Goal: Task Accomplishment & Management: Use online tool/utility

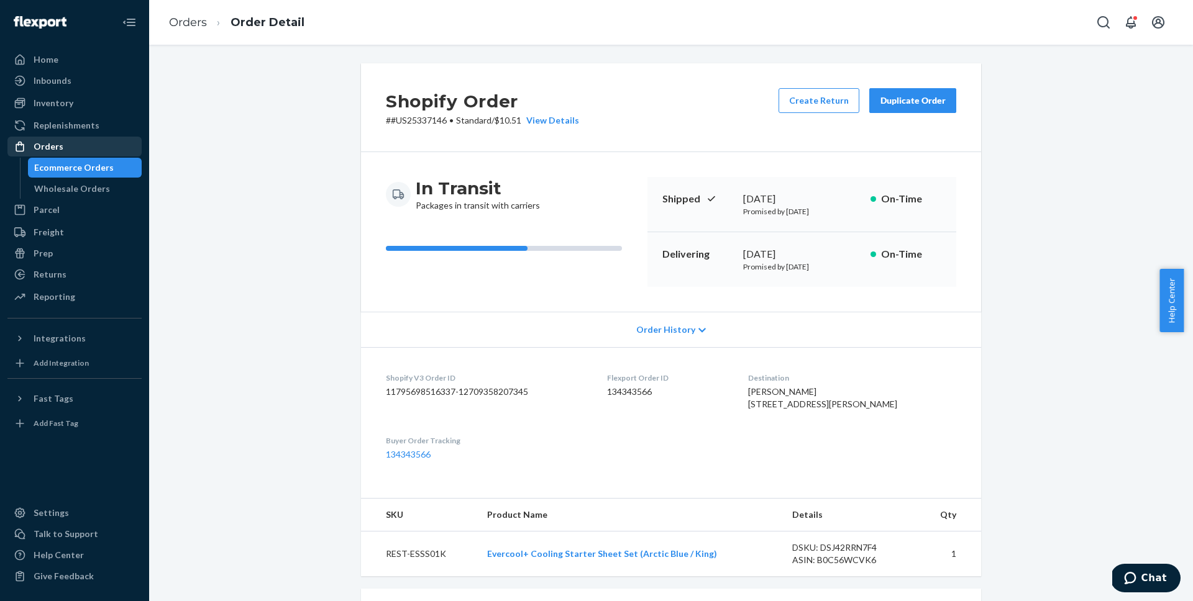
click at [79, 145] on div "Orders" at bounding box center [75, 146] width 132 height 17
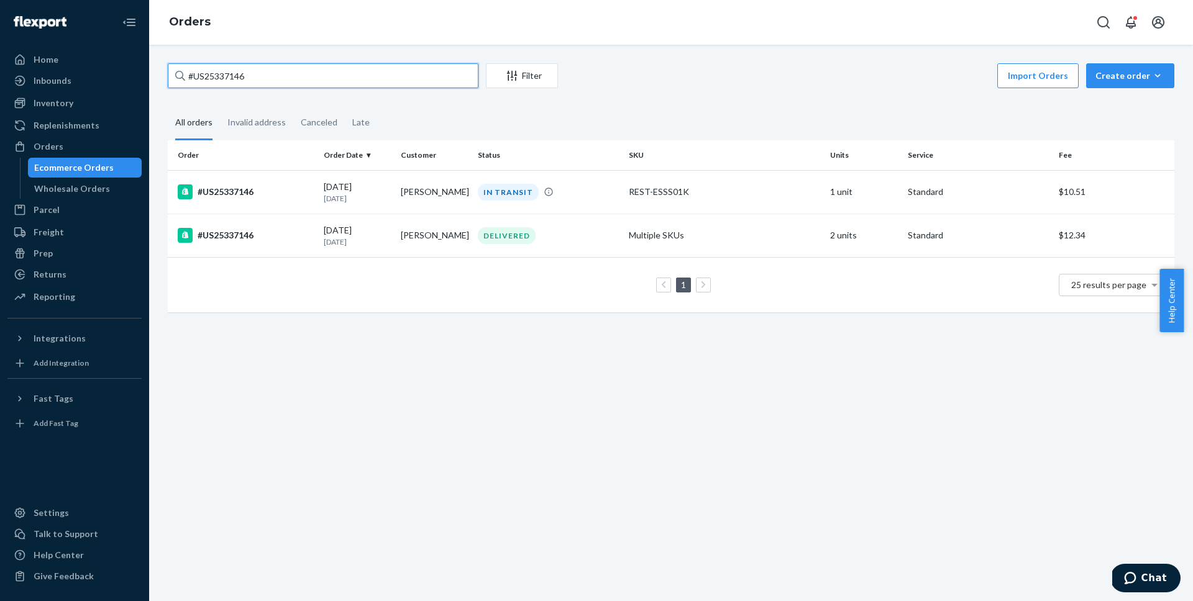
click at [314, 75] on input "#US25337146" at bounding box center [323, 75] width 311 height 25
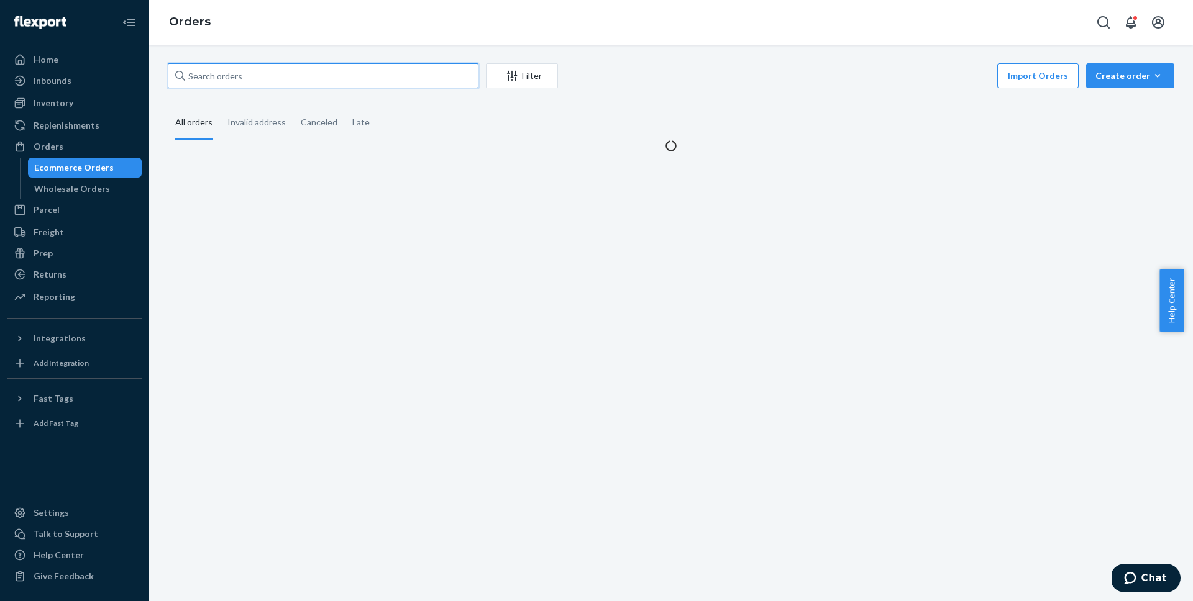
paste input "#US25337313"
type input "#US25337313"
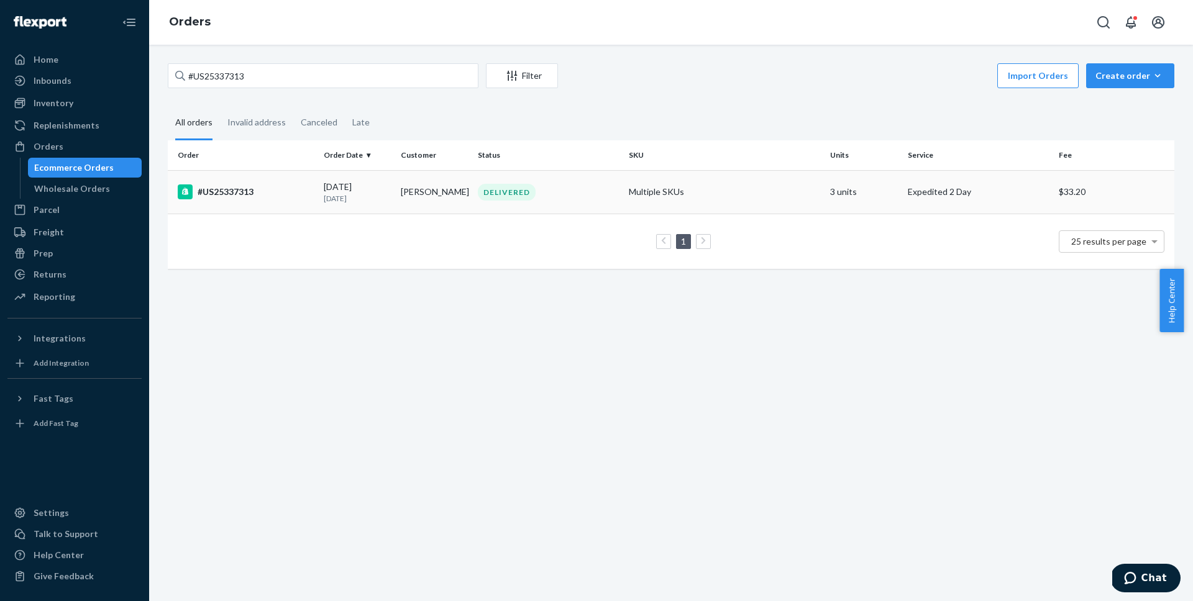
click at [222, 186] on div "#US25337313" at bounding box center [246, 192] width 136 height 15
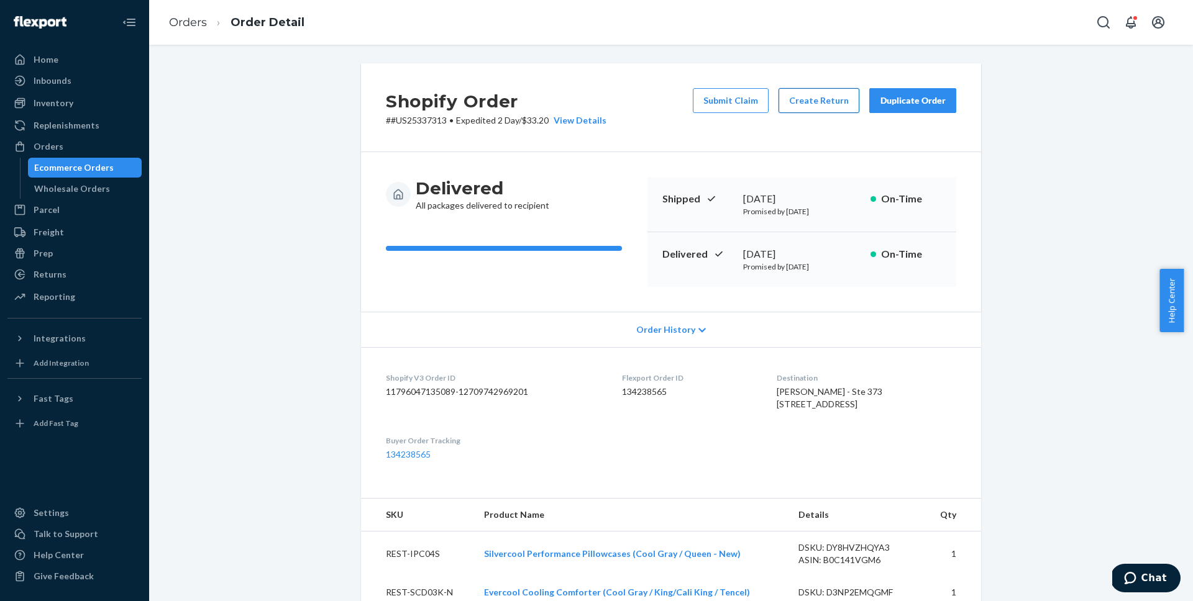
click at [804, 99] on button "Create Return" at bounding box center [819, 100] width 81 height 25
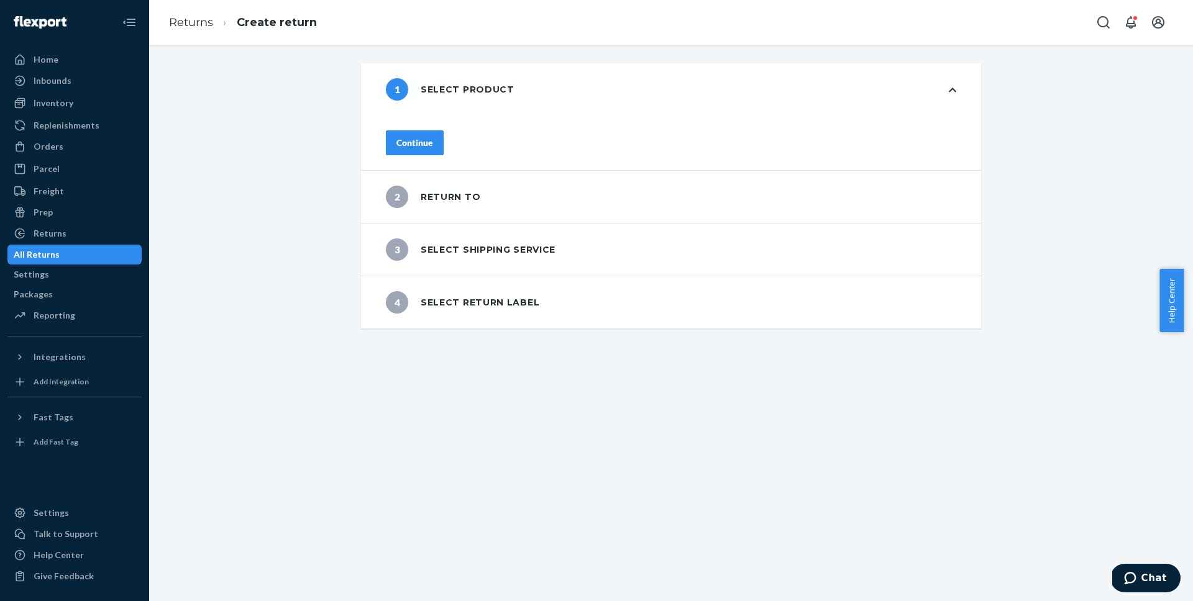
click at [431, 154] on div "Continue" at bounding box center [671, 143] width 620 height 55
click at [433, 139] on div "Continue" at bounding box center [414, 143] width 37 height 12
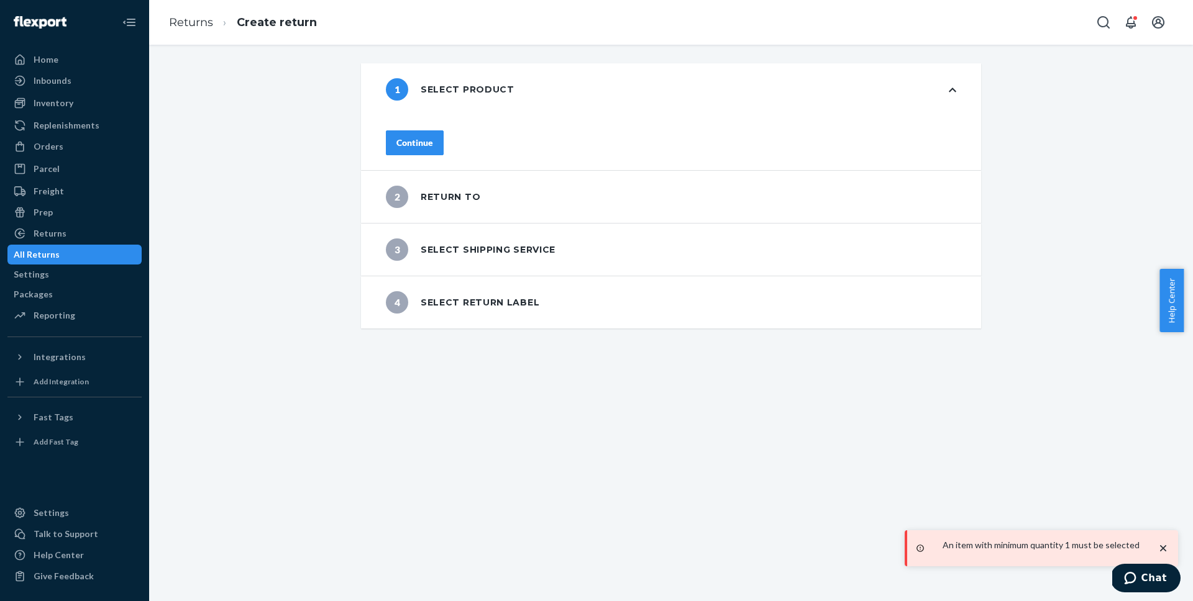
click at [446, 152] on div "Continue" at bounding box center [671, 143] width 620 height 55
click at [444, 144] on button "Continue" at bounding box center [415, 142] width 58 height 25
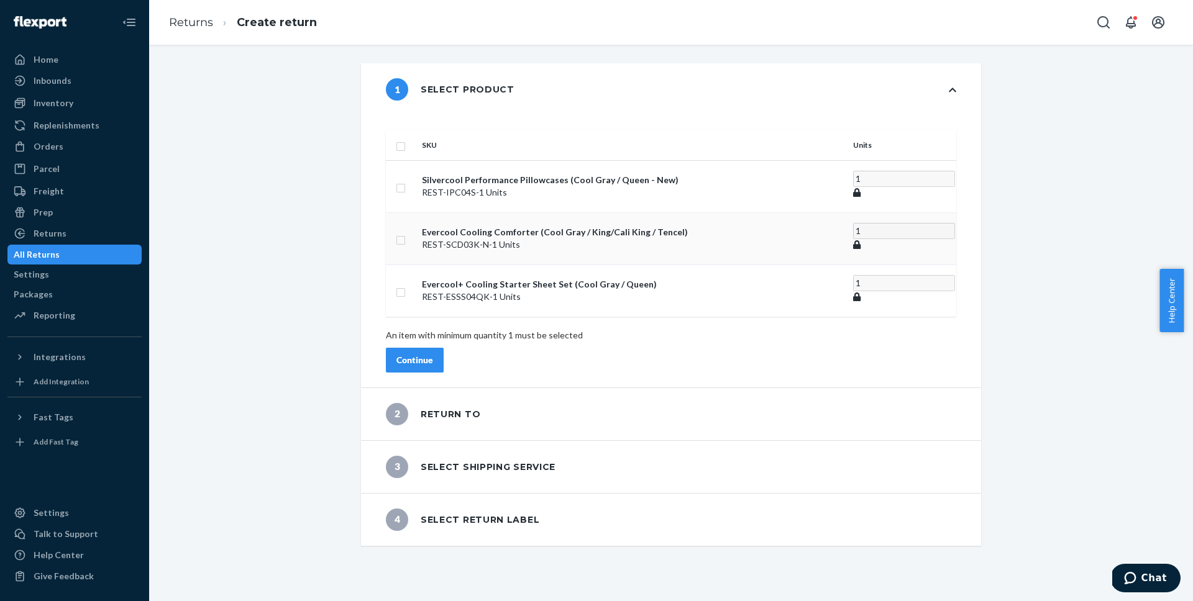
click at [406, 232] on input "checkbox" at bounding box center [401, 238] width 10 height 13
checkbox input "true"
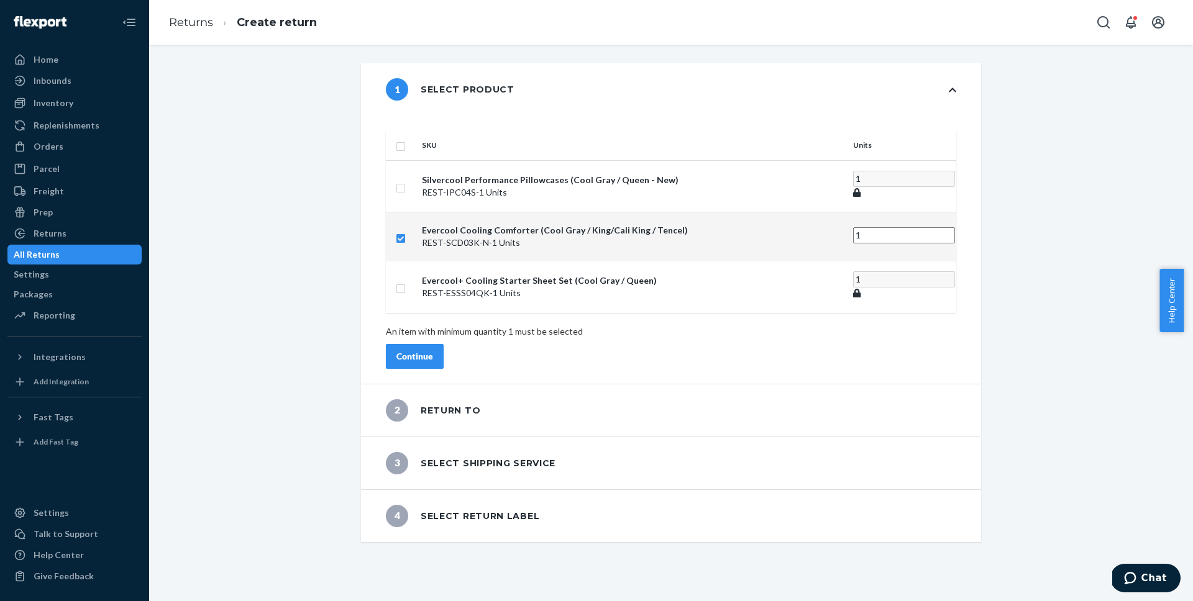
click at [444, 344] on button "Continue" at bounding box center [415, 356] width 58 height 25
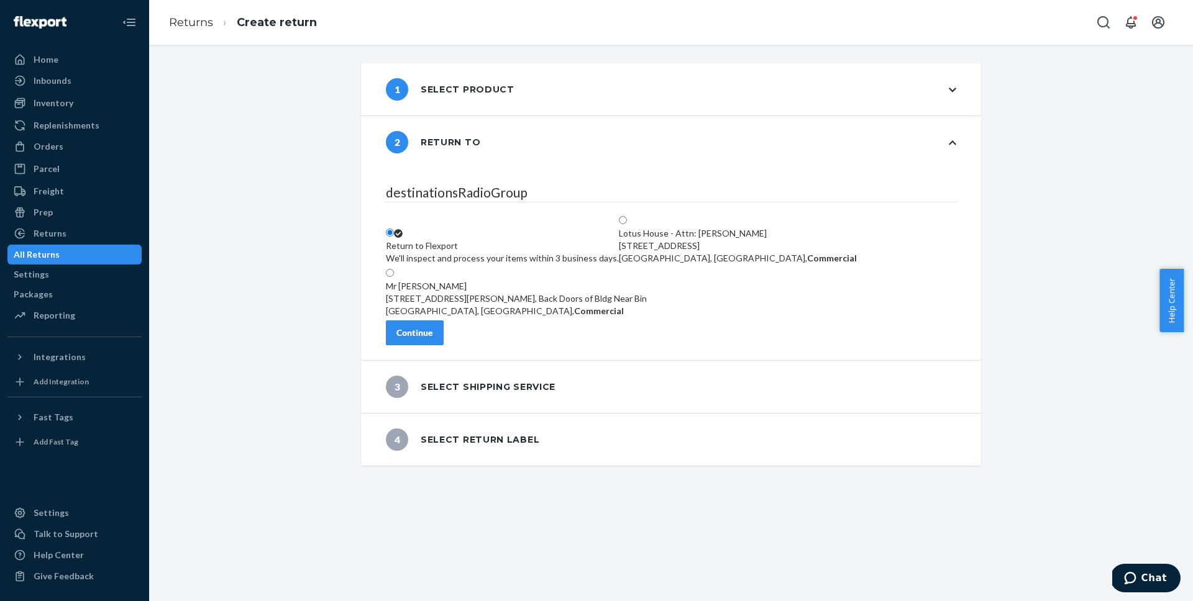
click at [857, 215] on label "Lotus House - Attn: Victoria Varela 217 NW 15th St, Miami, FL 33136, US, Commer…" at bounding box center [738, 240] width 238 height 50
click at [627, 216] on input "Lotus House - Attn: Victoria Varela 217 NW 15th St, Miami, FL 33136, US, Commer…" at bounding box center [623, 220] width 8 height 8
radio input "true"
click at [433, 339] on div "Continue" at bounding box center [414, 333] width 37 height 12
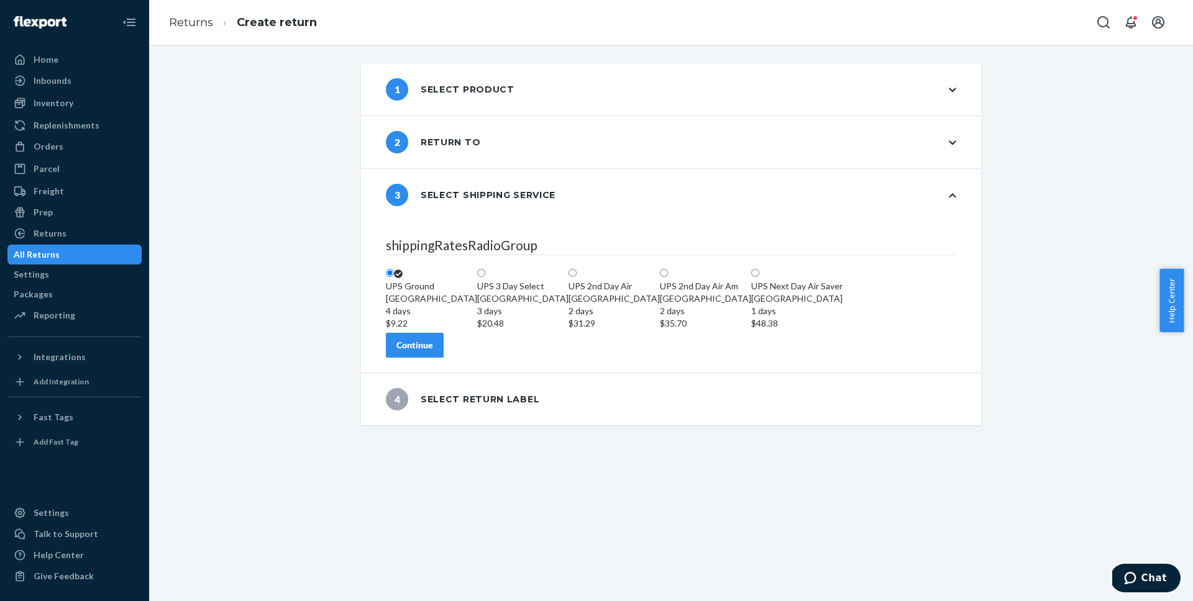
click at [433, 352] on div "Continue" at bounding box center [414, 345] width 37 height 12
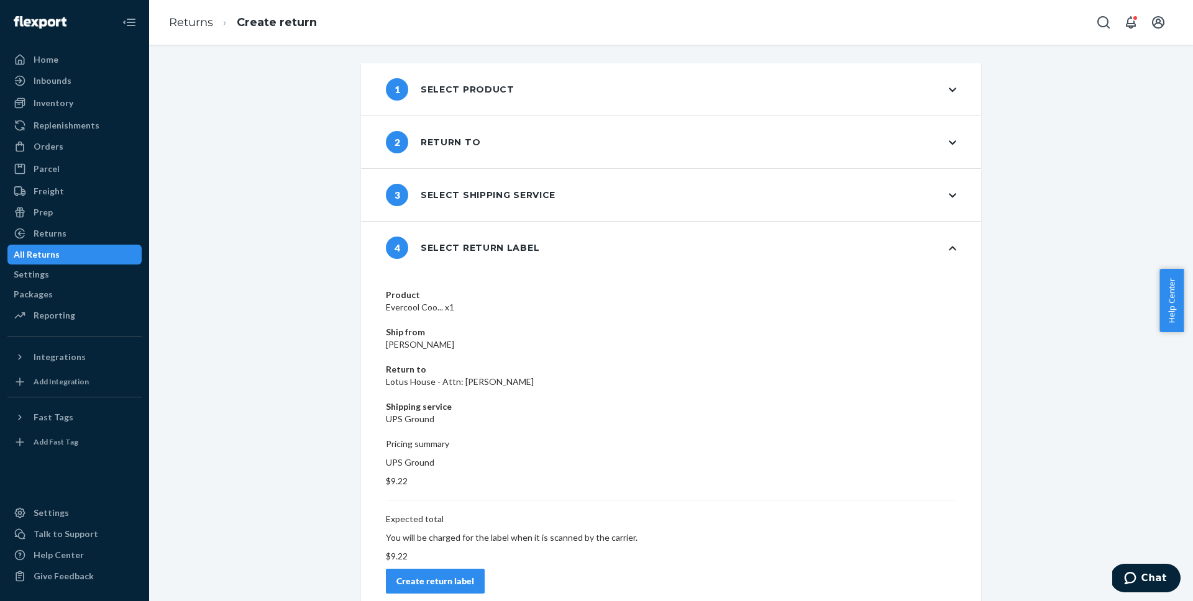
click at [485, 569] on button "Create return label" at bounding box center [435, 581] width 99 height 25
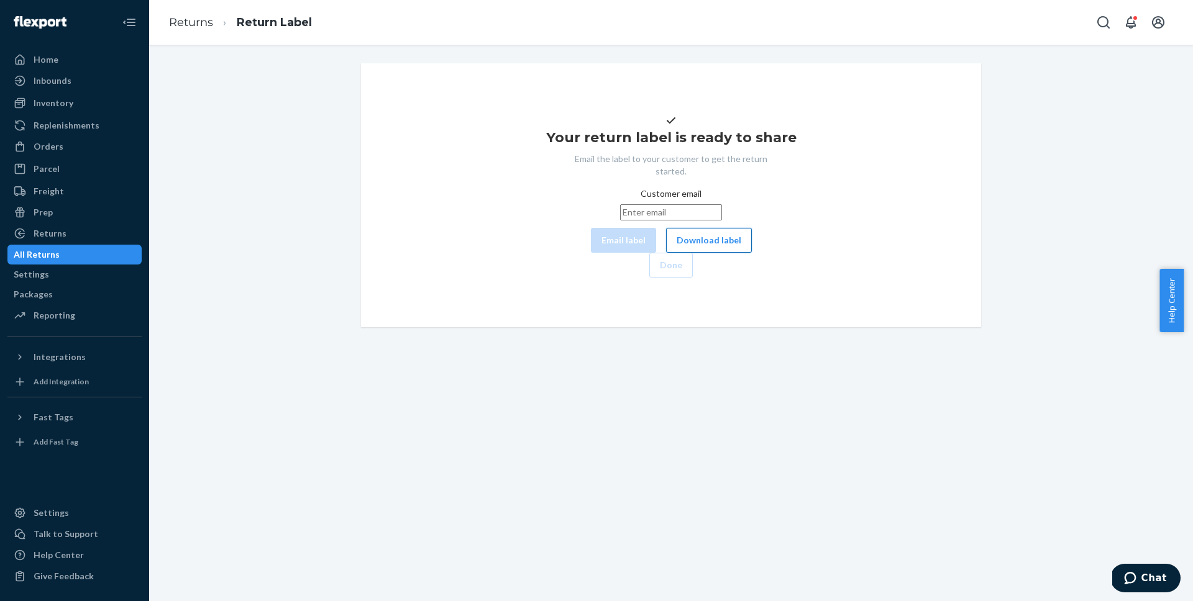
click at [666, 253] on button "Download label" at bounding box center [709, 240] width 86 height 25
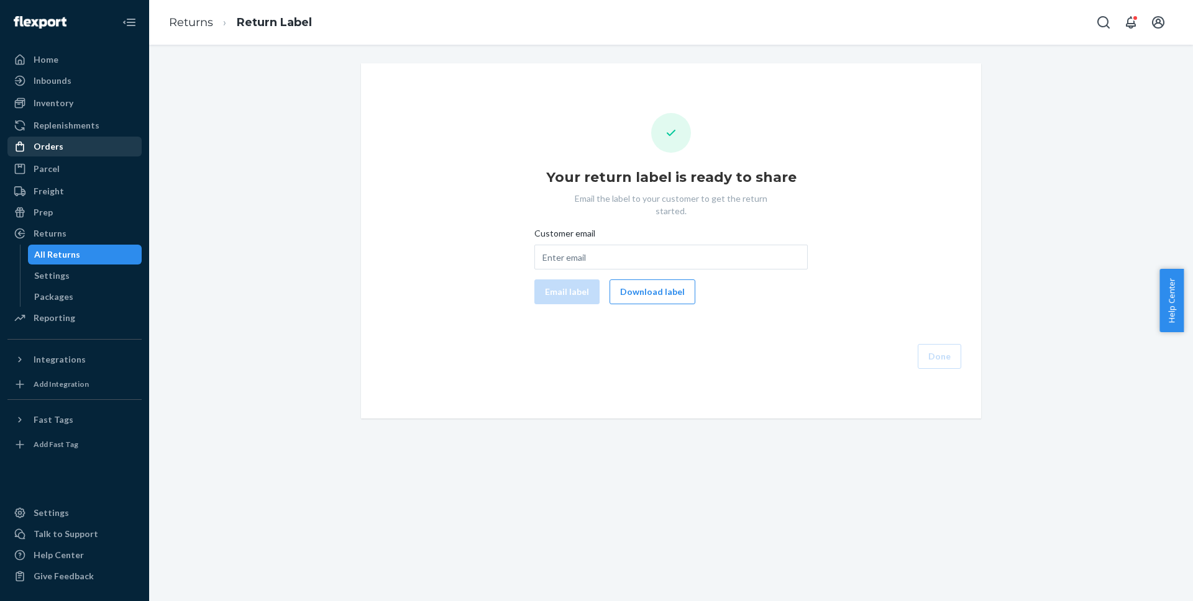
click at [69, 155] on div "Orders" at bounding box center [75, 146] width 132 height 17
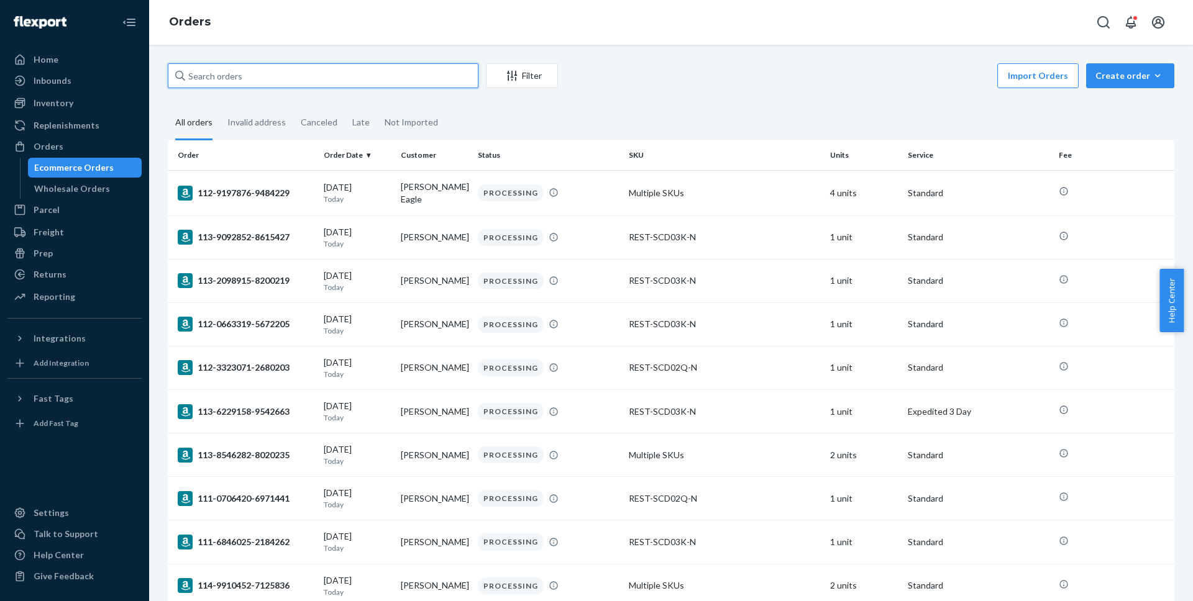
click at [282, 78] on input "text" at bounding box center [323, 75] width 311 height 25
paste input "#US25336550"
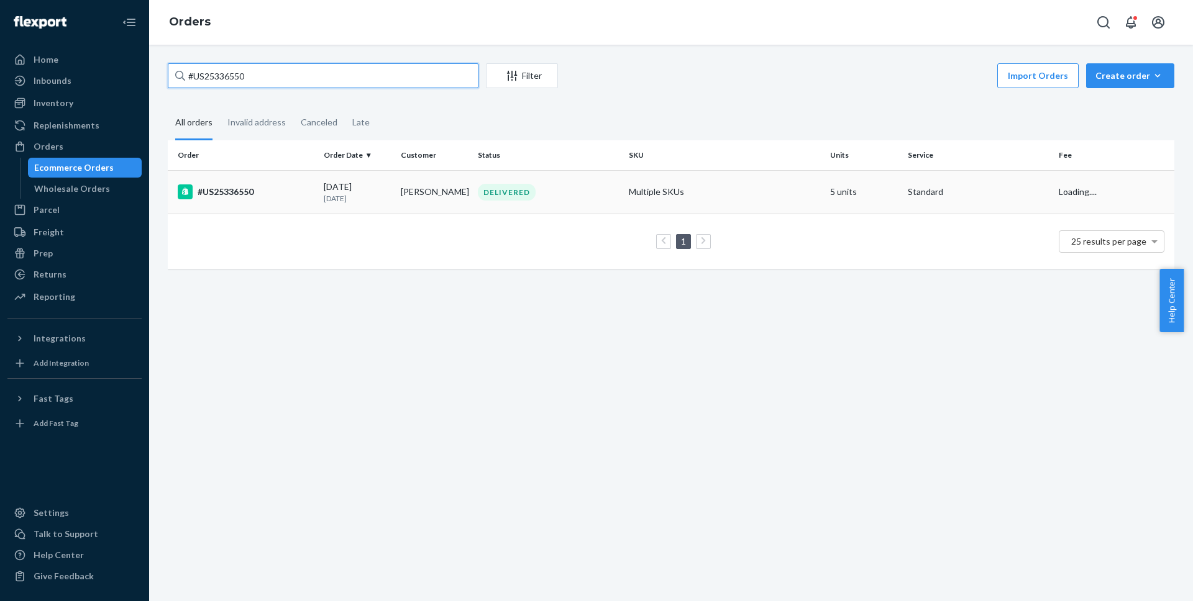
type input "#US25336550"
click at [232, 186] on div "#US25336550" at bounding box center [246, 192] width 136 height 15
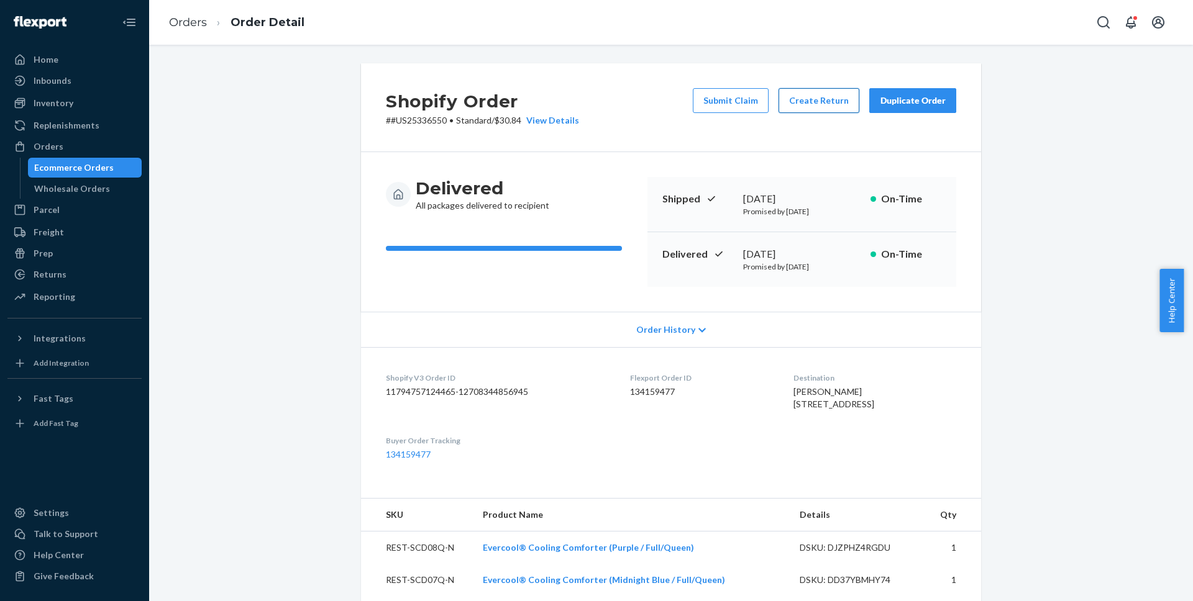
click at [805, 98] on button "Create Return" at bounding box center [819, 100] width 81 height 25
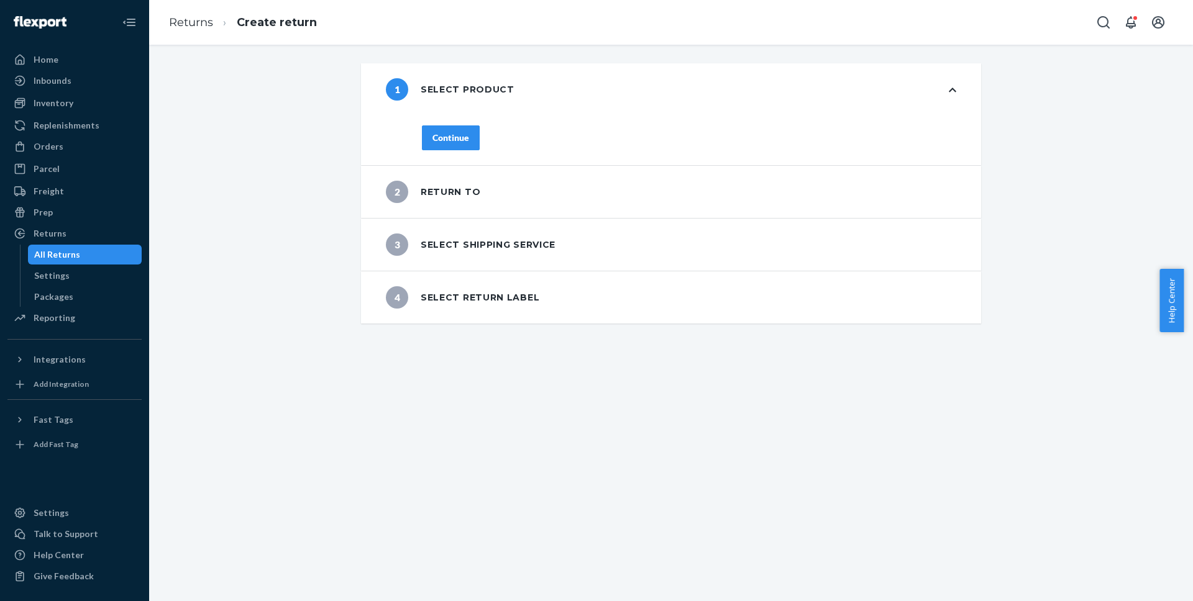
click at [949, 89] on icon at bounding box center [952, 90] width 7 height 4
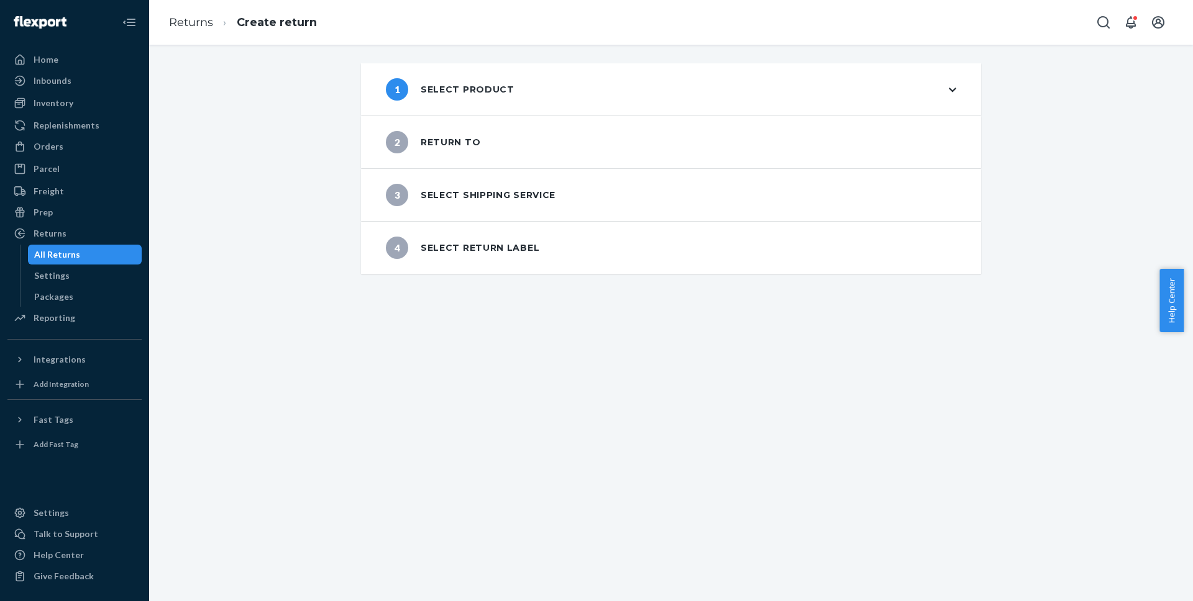
click at [949, 89] on icon at bounding box center [952, 90] width 7 height 9
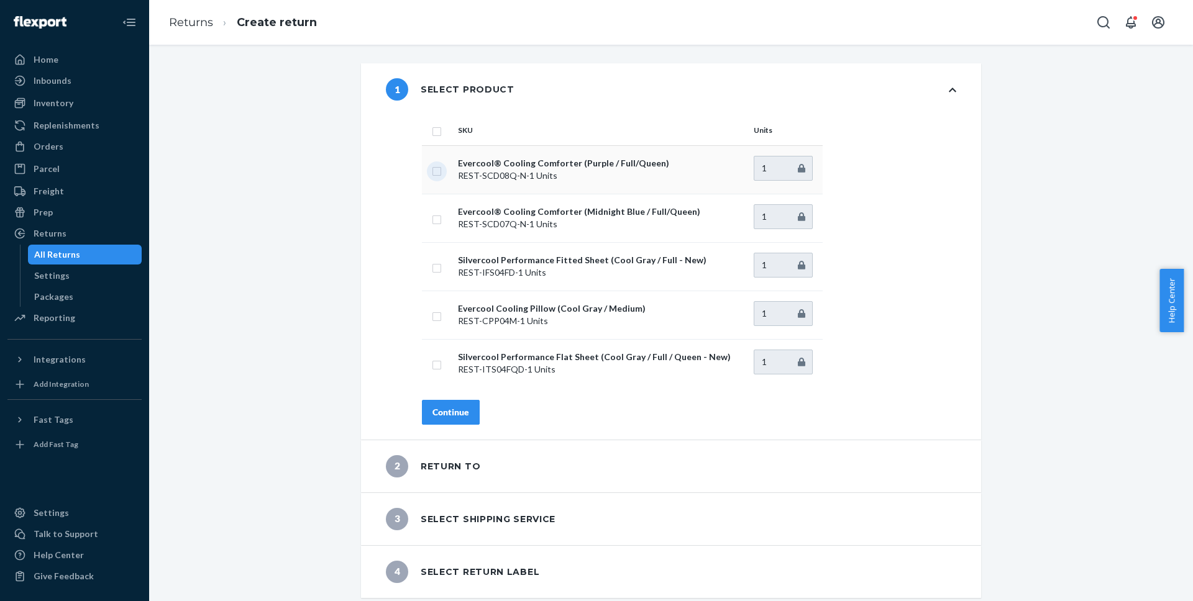
click at [436, 167] on input "checkbox" at bounding box center [437, 169] width 10 height 13
checkbox input "true"
click at [462, 410] on div "Continue" at bounding box center [450, 412] width 37 height 12
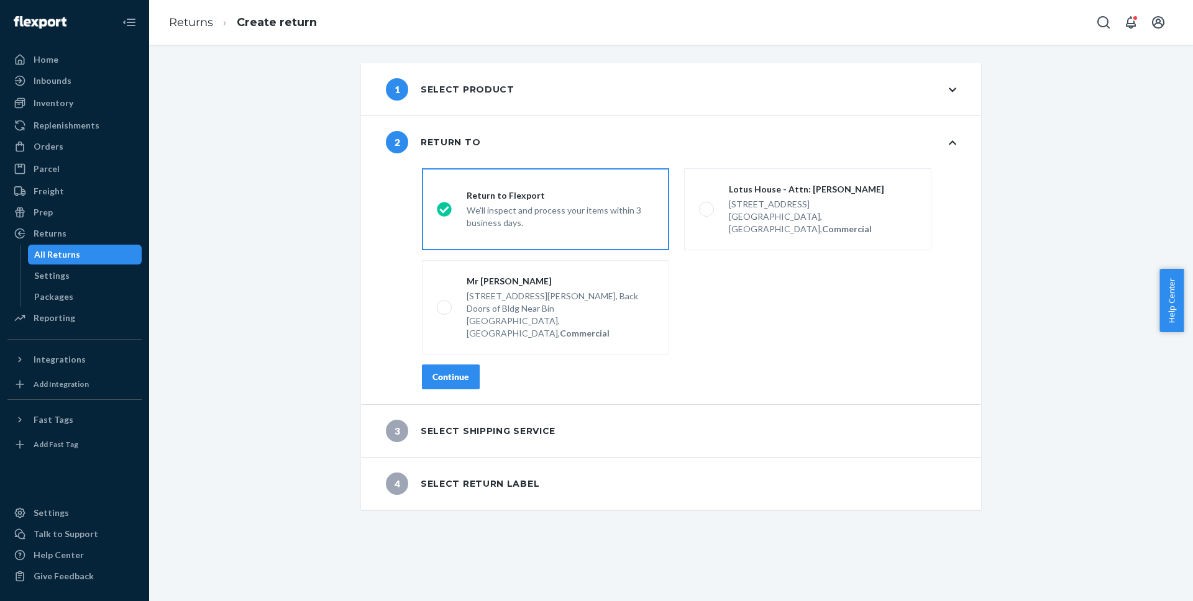
click at [462, 371] on div "Continue" at bounding box center [450, 377] width 37 height 12
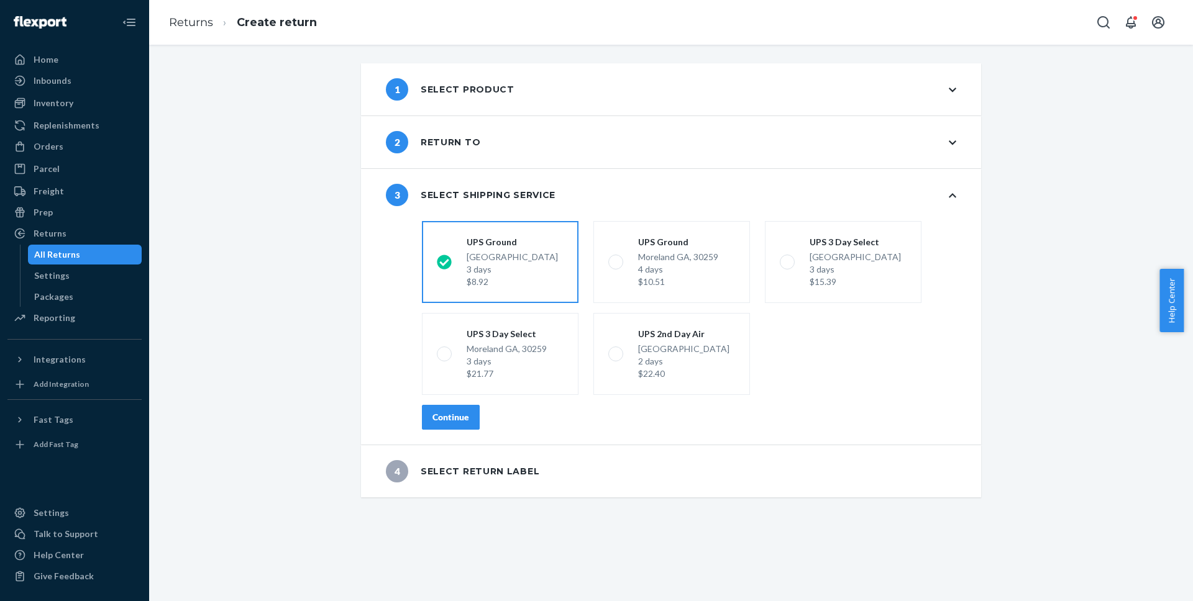
click at [445, 423] on div "Continue" at bounding box center [450, 417] width 37 height 12
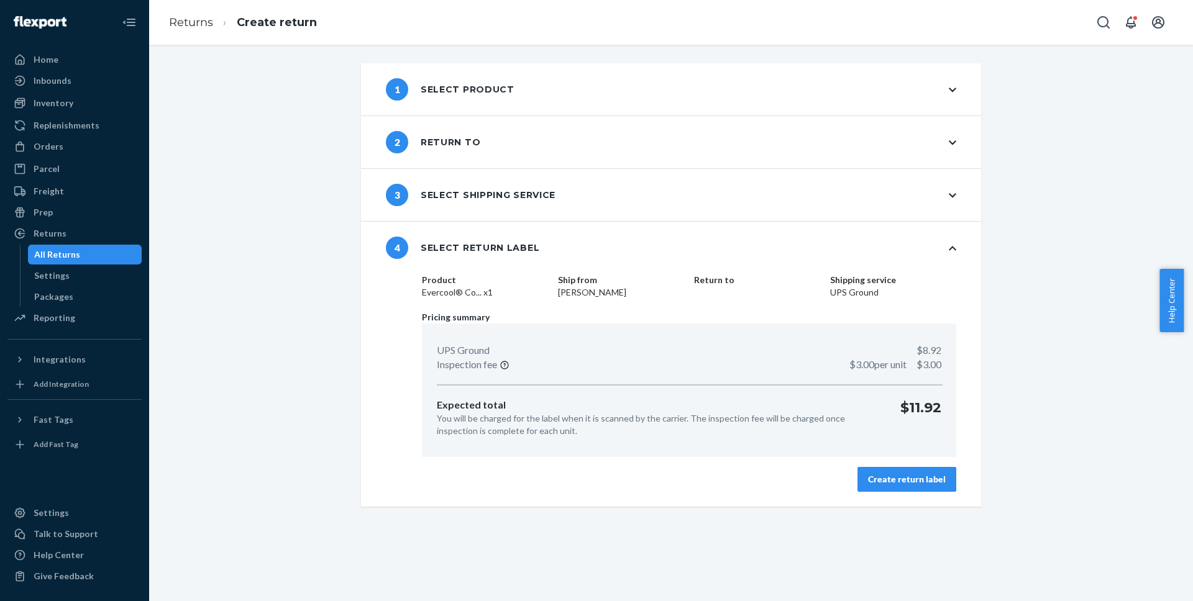
click at [874, 477] on div "Create return label" at bounding box center [907, 479] width 78 height 12
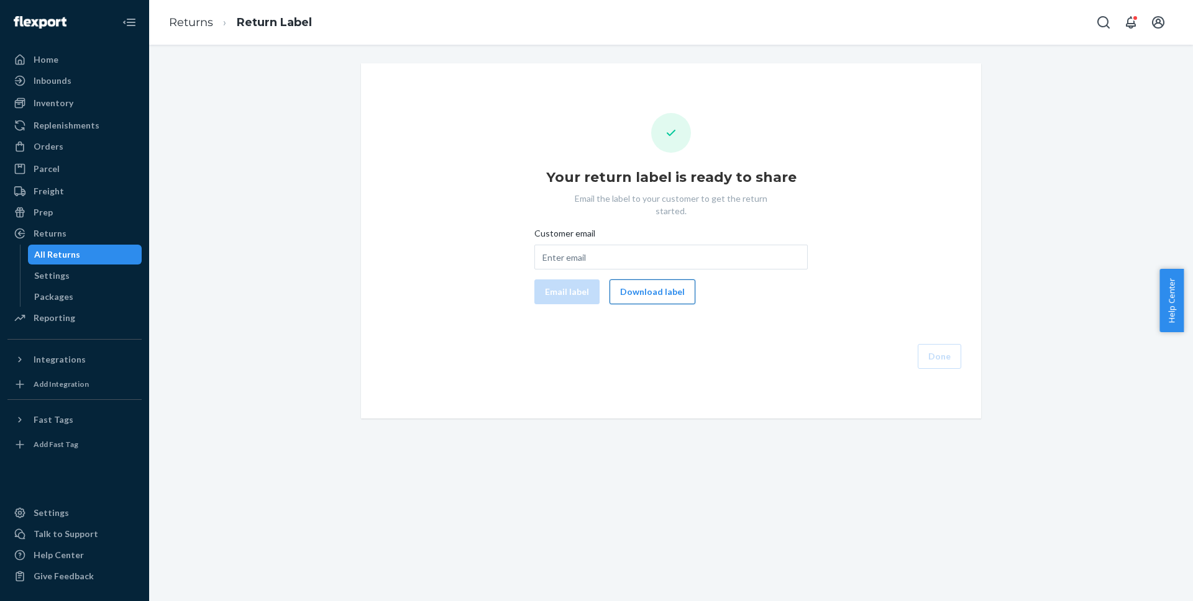
click at [627, 282] on button "Download label" at bounding box center [653, 292] width 86 height 25
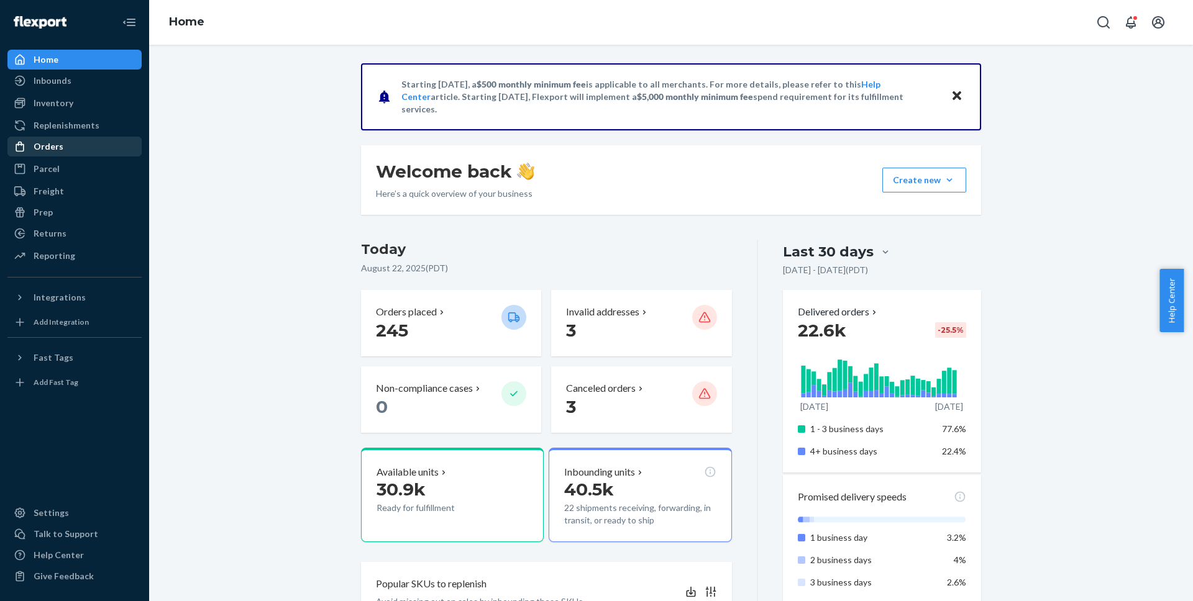
click at [71, 149] on div "Orders" at bounding box center [75, 146] width 132 height 17
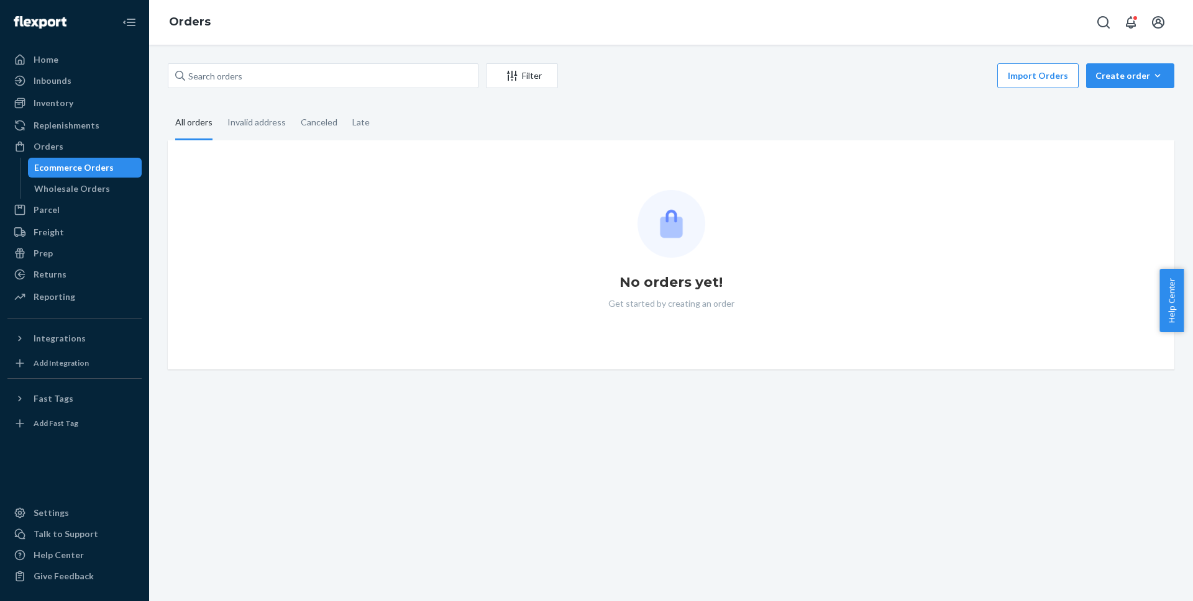
click at [237, 88] on div "Filter Import Orders Create order Ecommerce order Removal order" at bounding box center [671, 77] width 1007 height 28
click at [237, 75] on input "text" at bounding box center [323, 75] width 311 height 25
paste input "#US25336550"
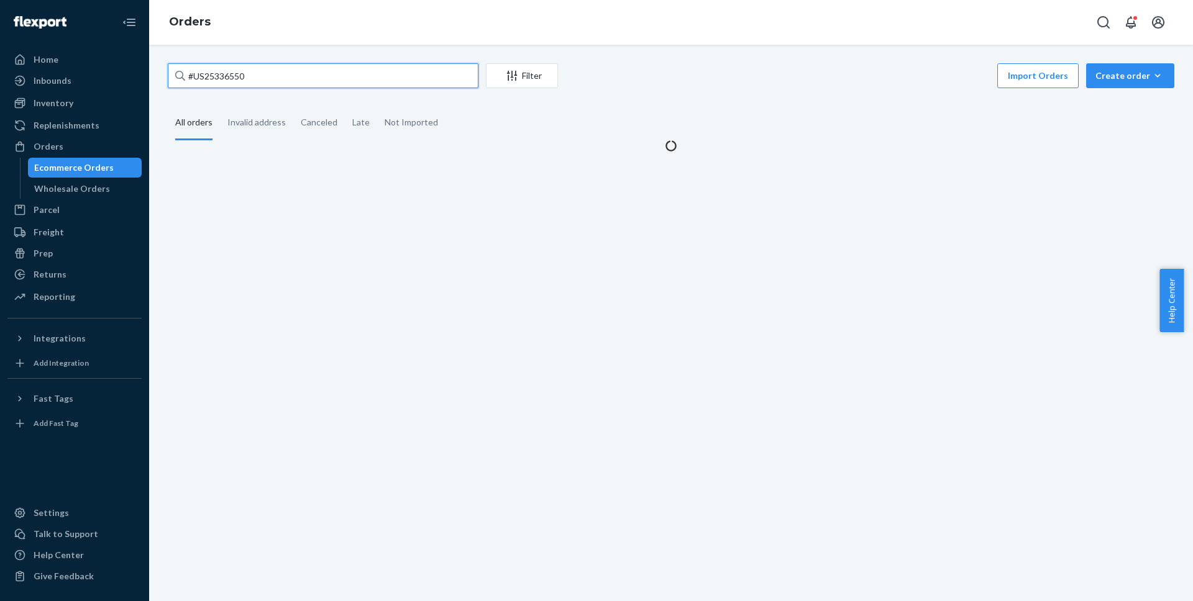
type input "#US25336550"
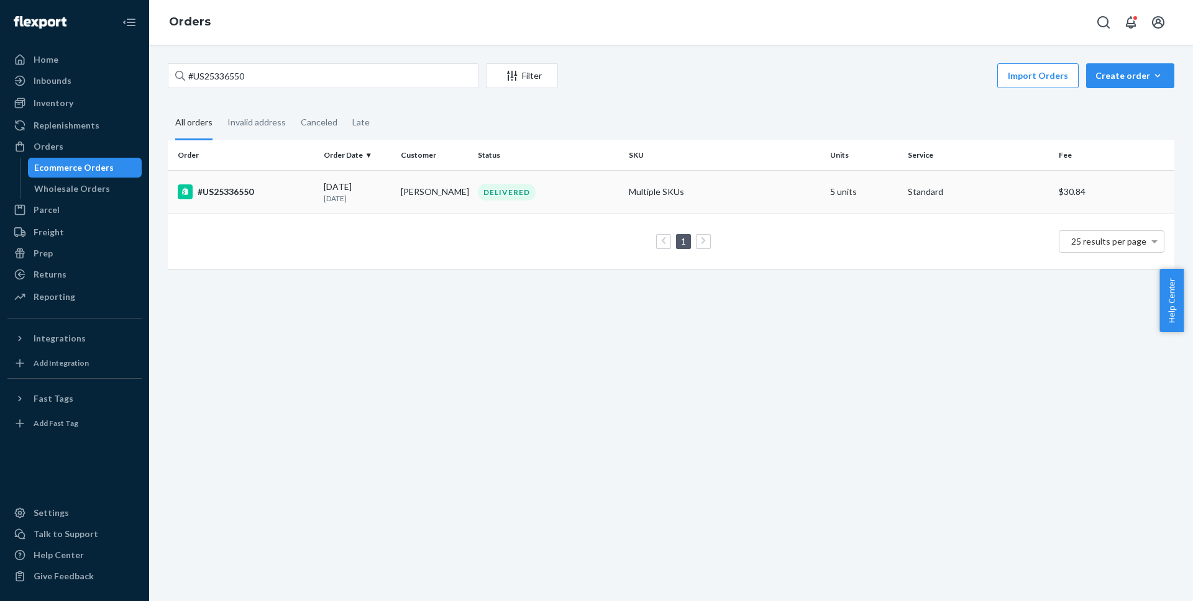
click at [250, 193] on div "#US25336550" at bounding box center [246, 192] width 136 height 15
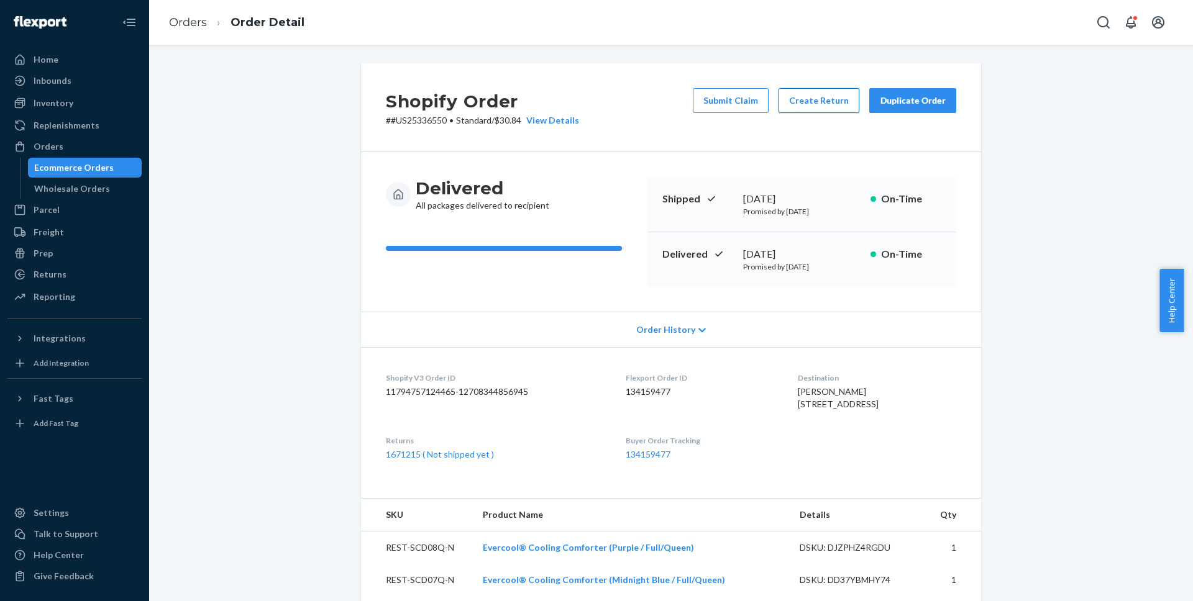
click at [841, 108] on button "Create Return" at bounding box center [819, 100] width 81 height 25
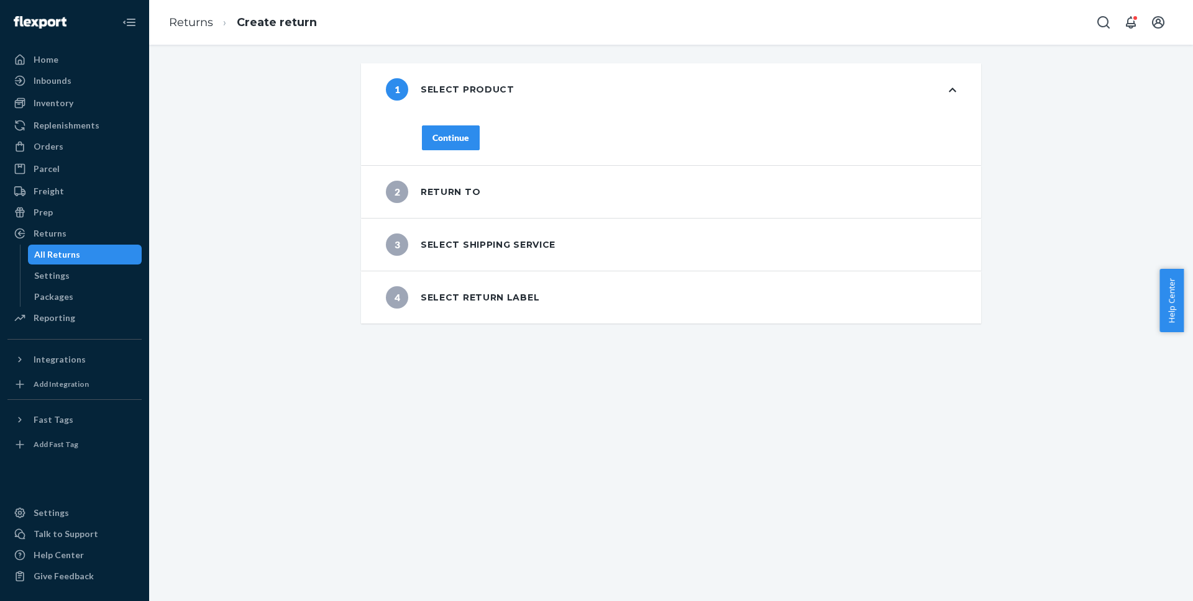
click at [437, 134] on div "Continue" at bounding box center [450, 138] width 37 height 12
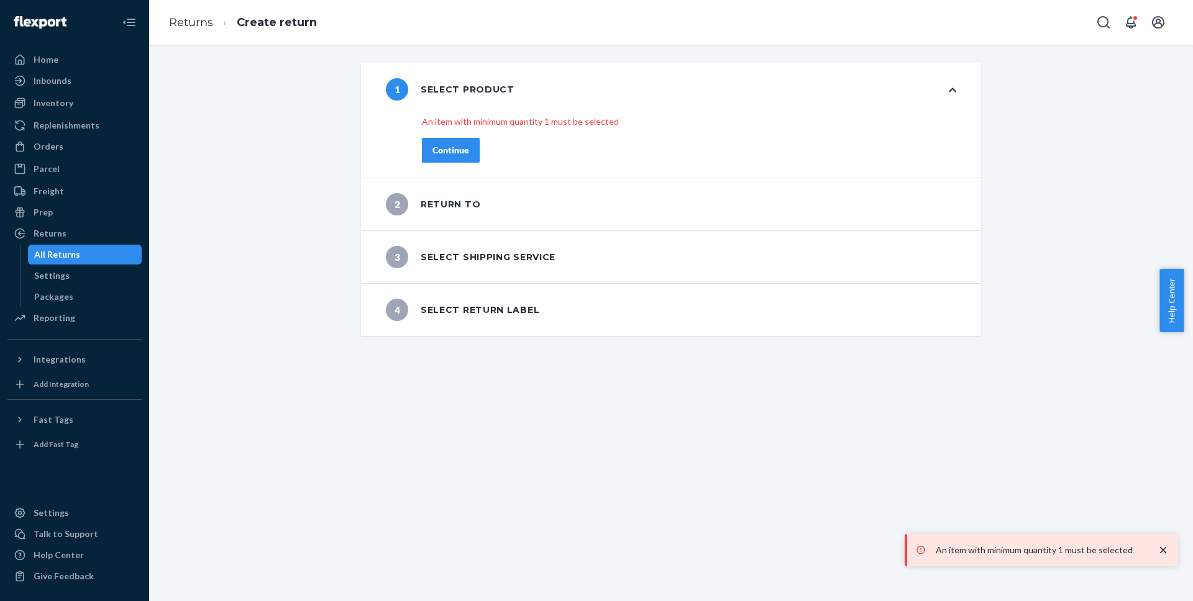
click at [949, 92] on icon at bounding box center [952, 90] width 7 height 9
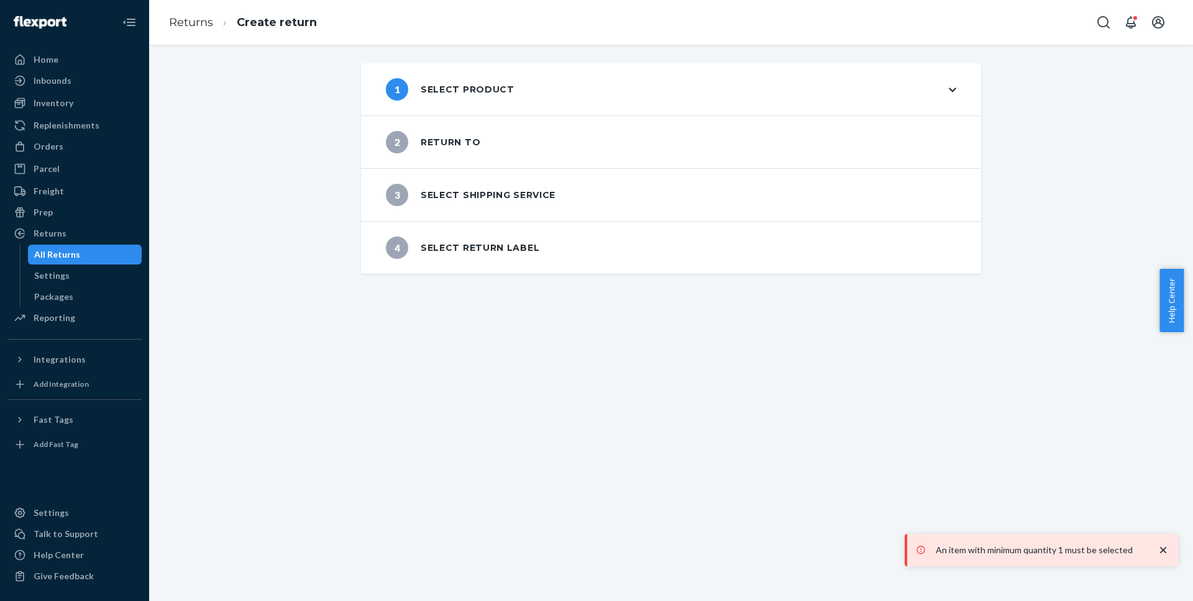
click at [949, 93] on icon at bounding box center [952, 90] width 7 height 9
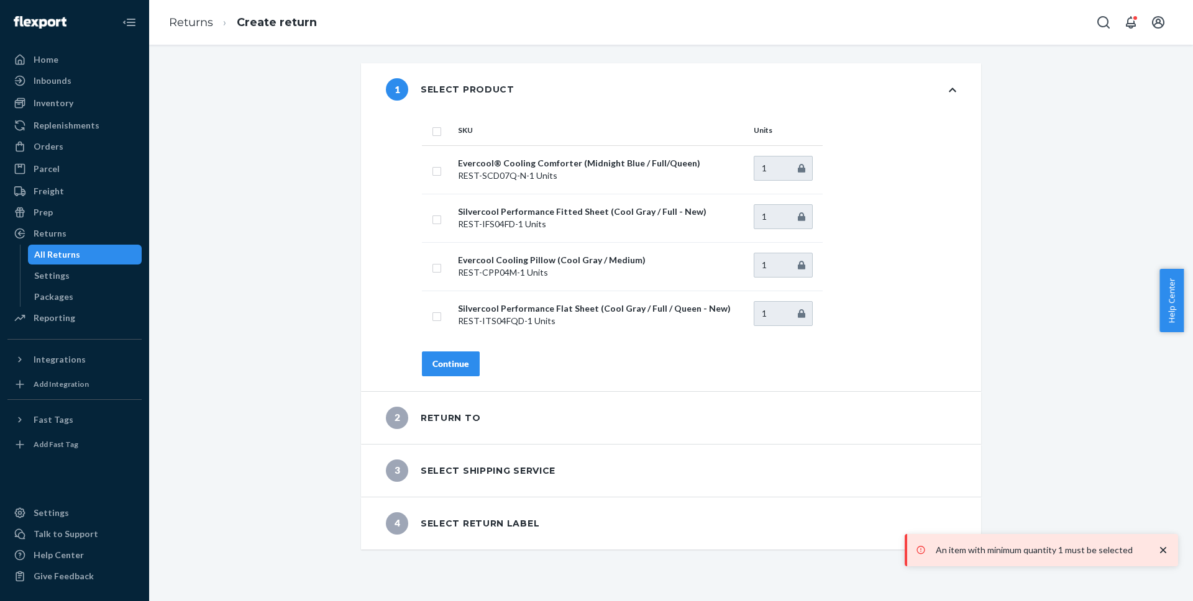
click at [1041, 220] on div "1 Select product SKU Units Evercool® Cooling Comforter (Midnight Blue / Full/Qu…" at bounding box center [670, 306] width 1025 height 487
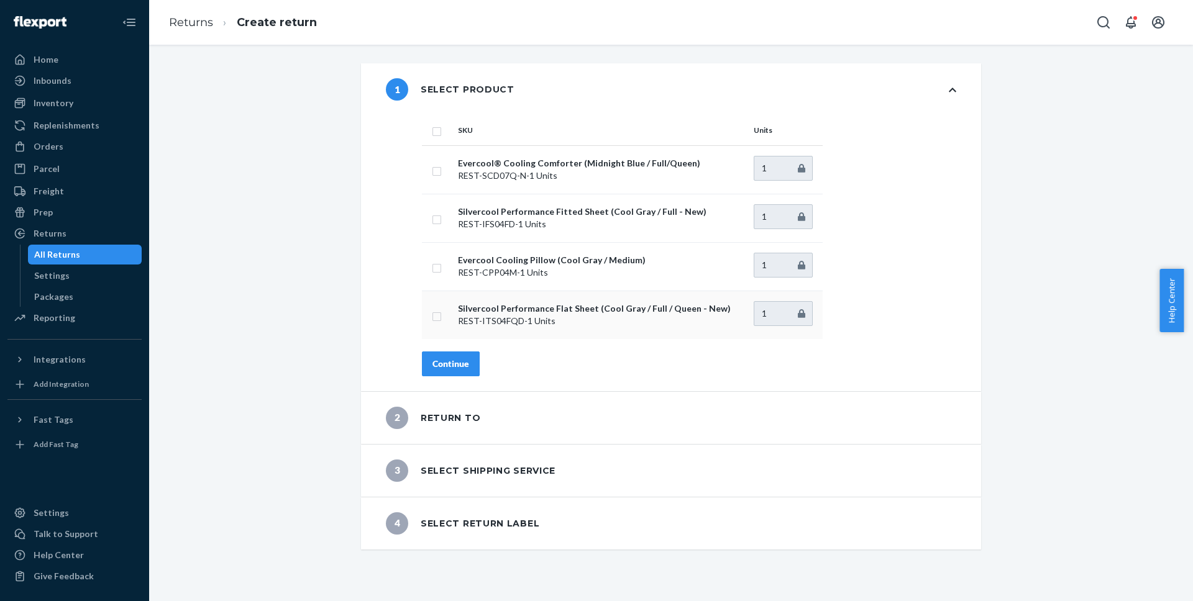
click at [602, 309] on p "Silvercool Performance Flat Sheet (Cool Gray / Full / Queen - New)" at bounding box center [601, 309] width 286 height 12
click at [434, 314] on input "checkbox" at bounding box center [437, 315] width 10 height 13
checkbox input "true"
click at [460, 375] on button "Continue" at bounding box center [451, 364] width 58 height 25
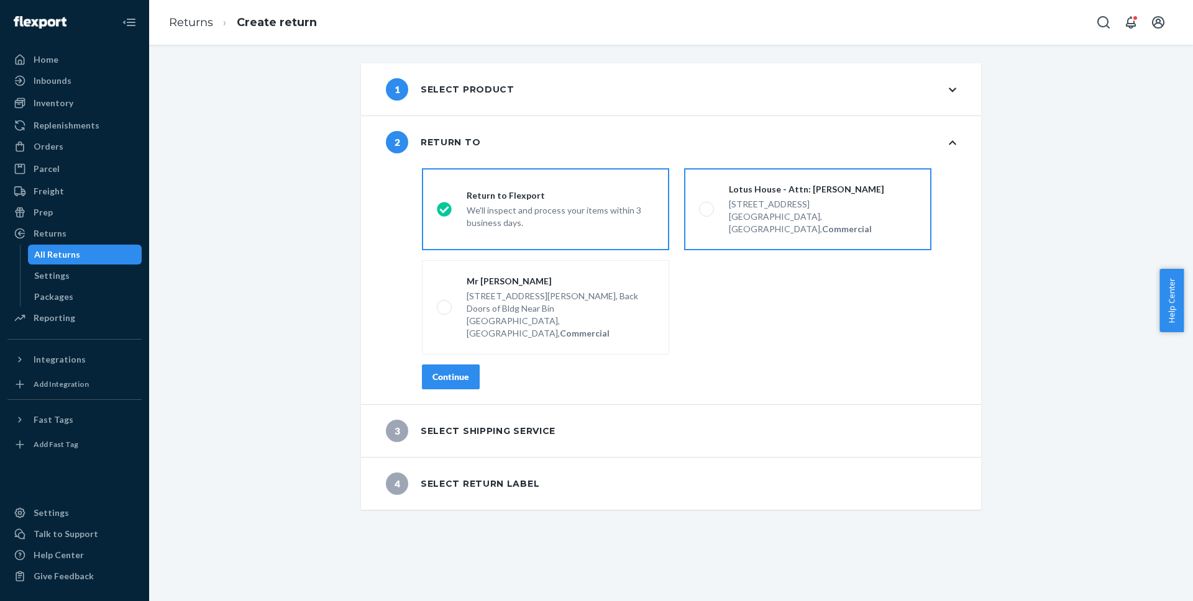
click at [830, 199] on div "217 NW 15th St," at bounding box center [823, 204] width 188 height 12
click at [707, 206] on input "Lotus House - Attn: Victoria Varela 217 NW 15th St, Miami, FL 33136, US, Commer…" at bounding box center [703, 210] width 8 height 8
radio input "true"
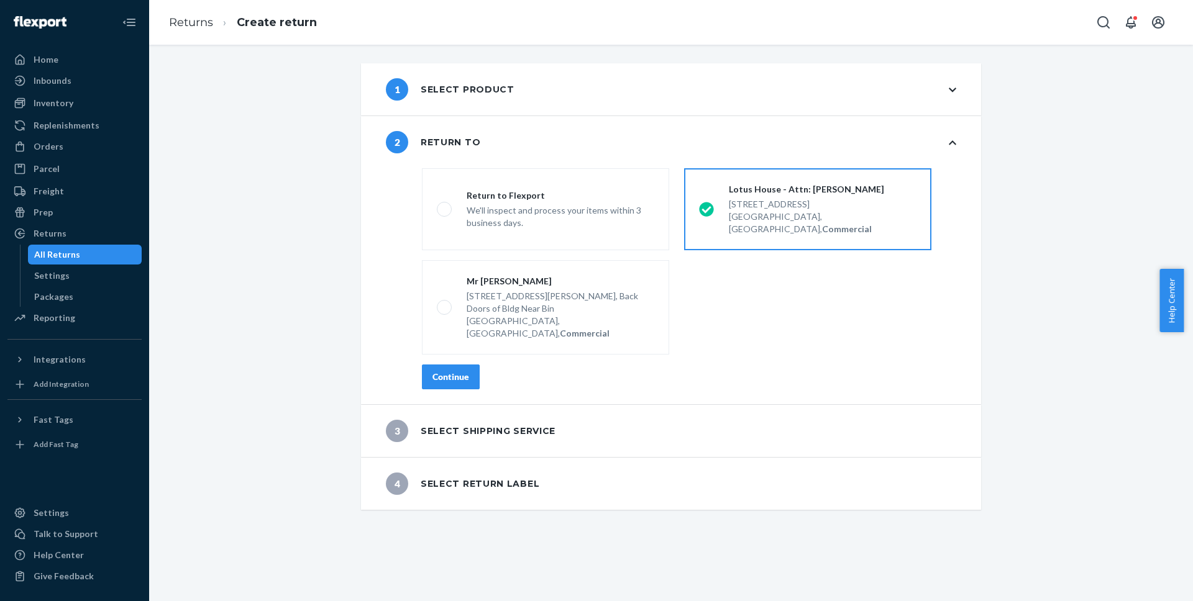
click at [455, 371] on div "Continue" at bounding box center [450, 377] width 37 height 12
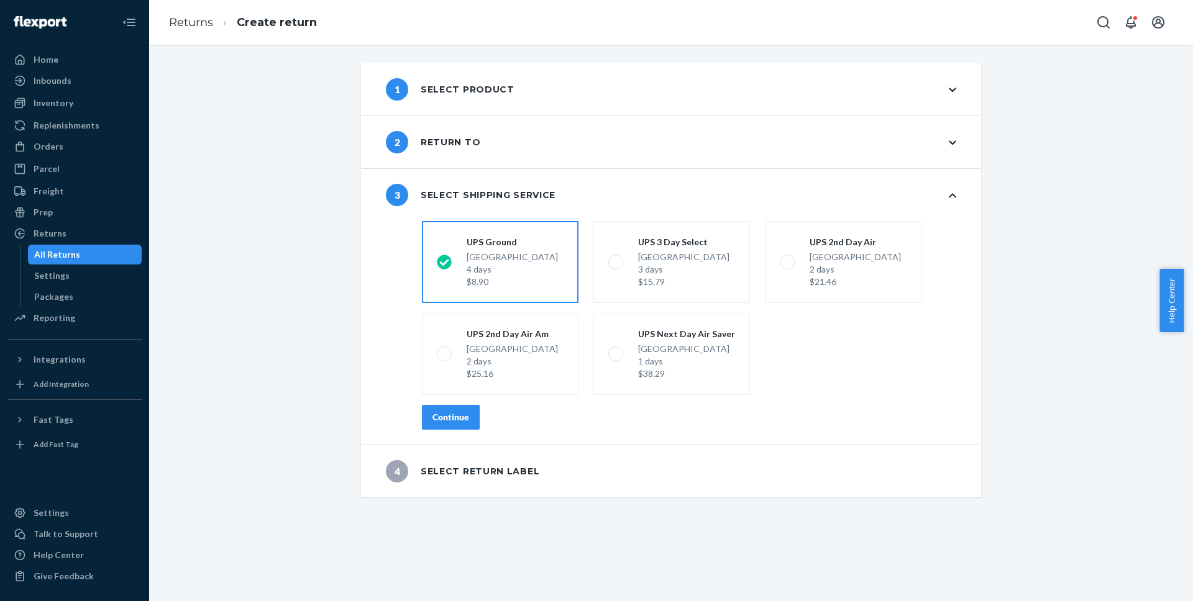
click at [469, 423] on button "Continue" at bounding box center [451, 417] width 58 height 25
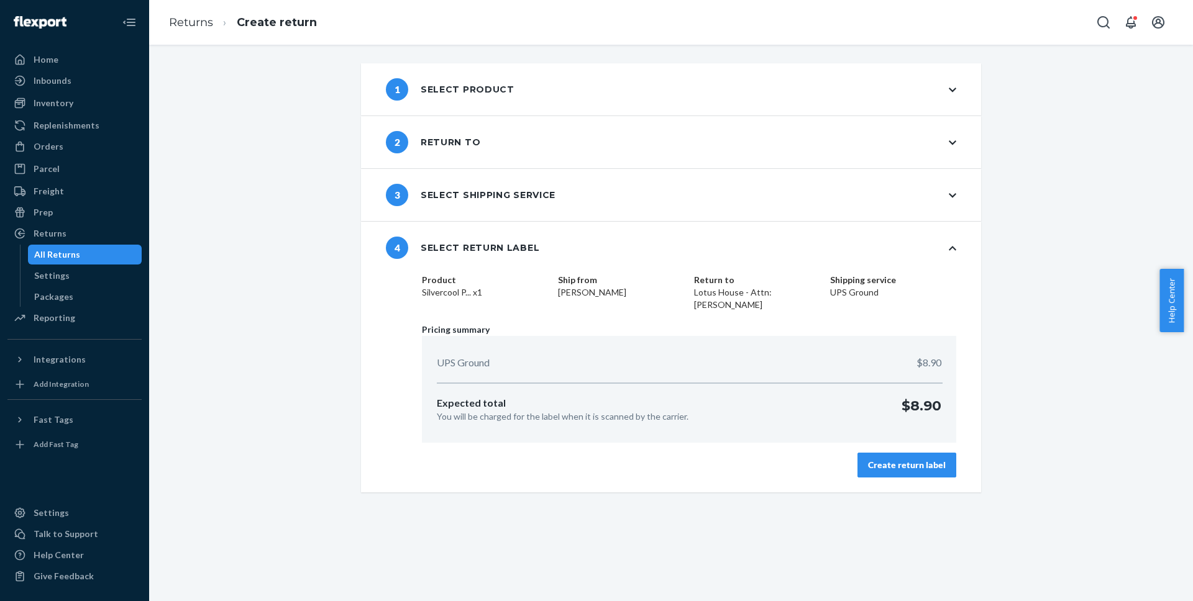
click at [923, 468] on div "Create return label" at bounding box center [907, 465] width 78 height 12
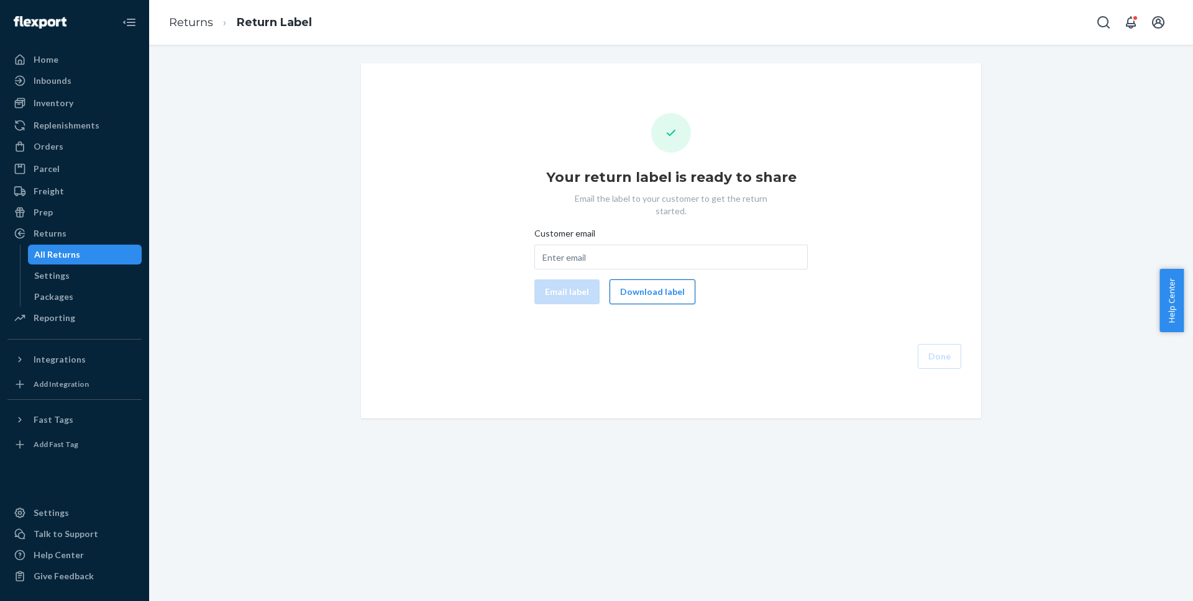
click at [641, 281] on button "Download label" at bounding box center [653, 292] width 86 height 25
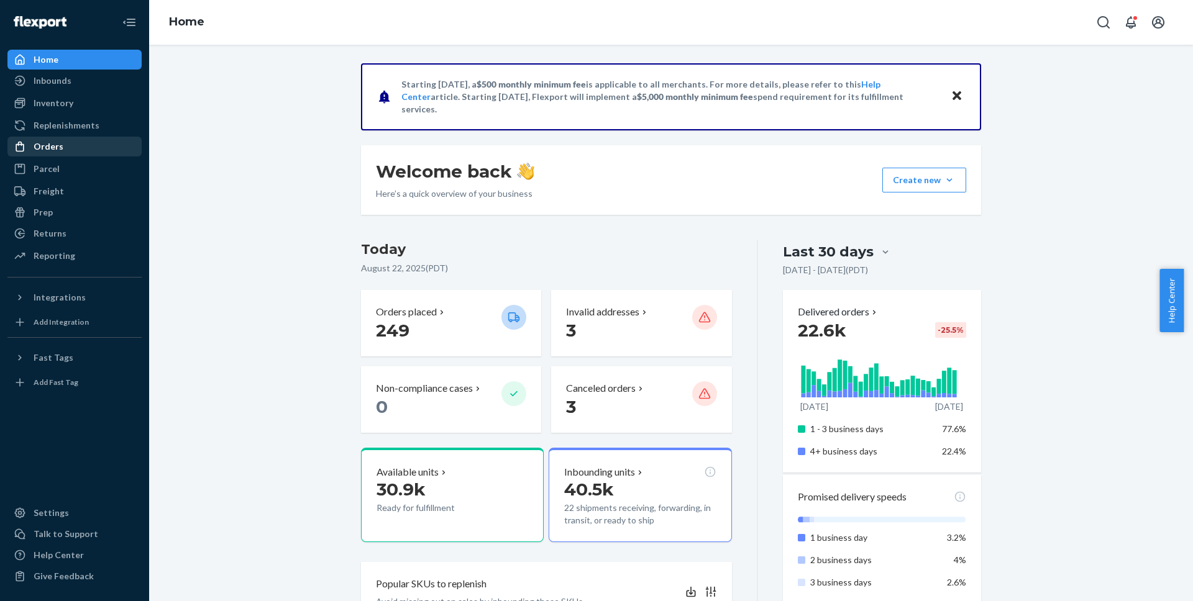
click at [65, 152] on div "Orders" at bounding box center [75, 146] width 132 height 17
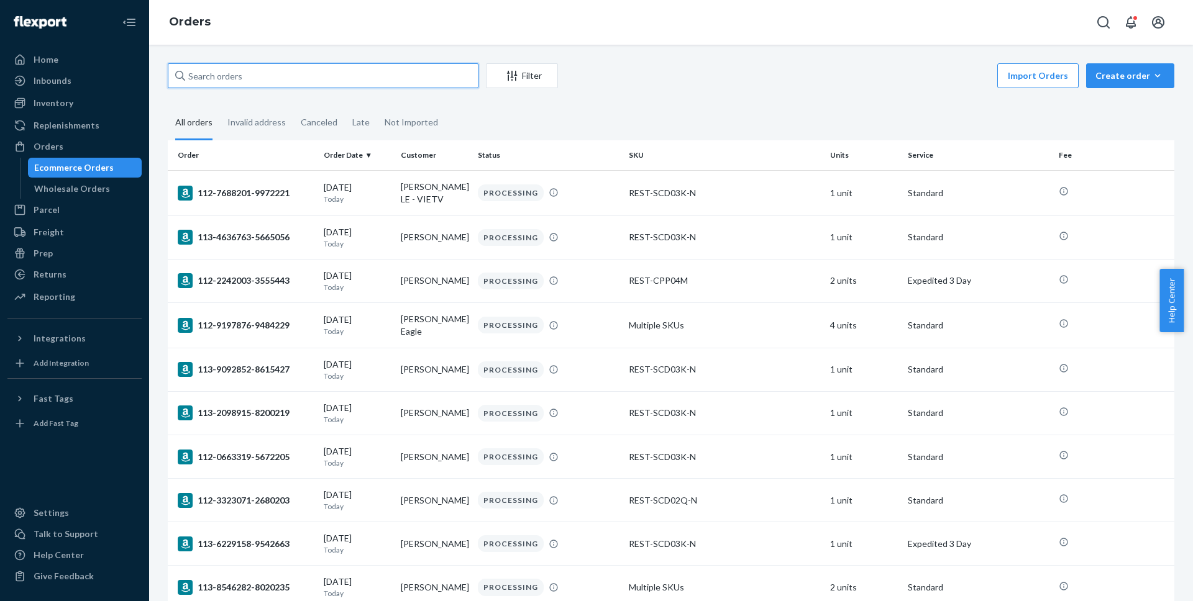
click at [331, 86] on input "text" at bounding box center [323, 75] width 311 height 25
paste input "#US25342577"
type input "#US25342577"
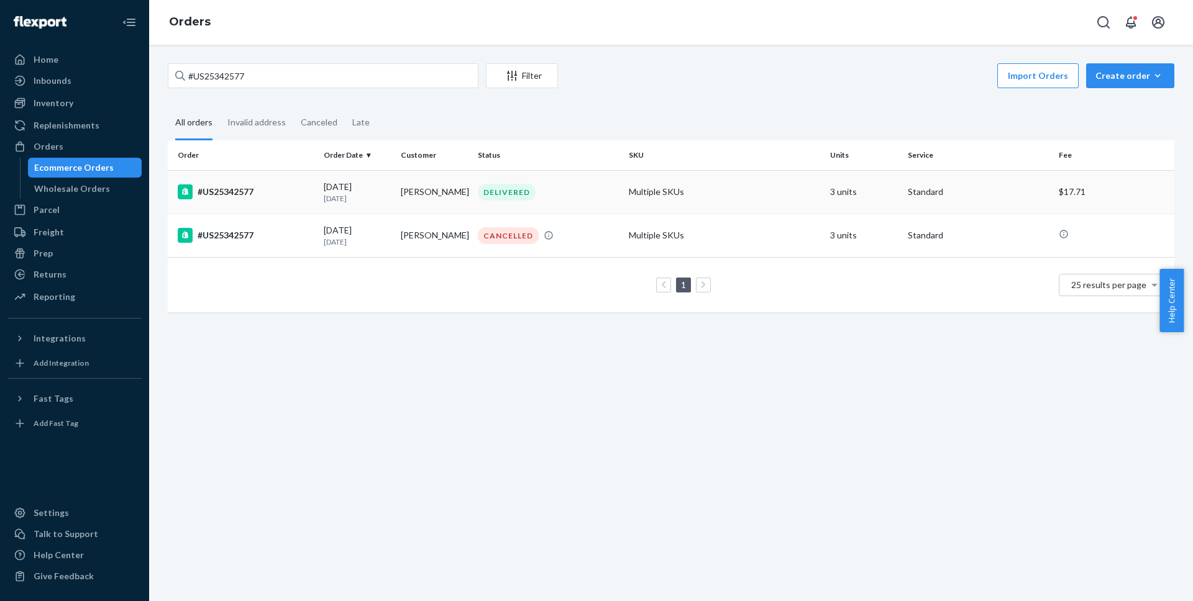
click at [221, 190] on div "#US25342577" at bounding box center [246, 192] width 136 height 15
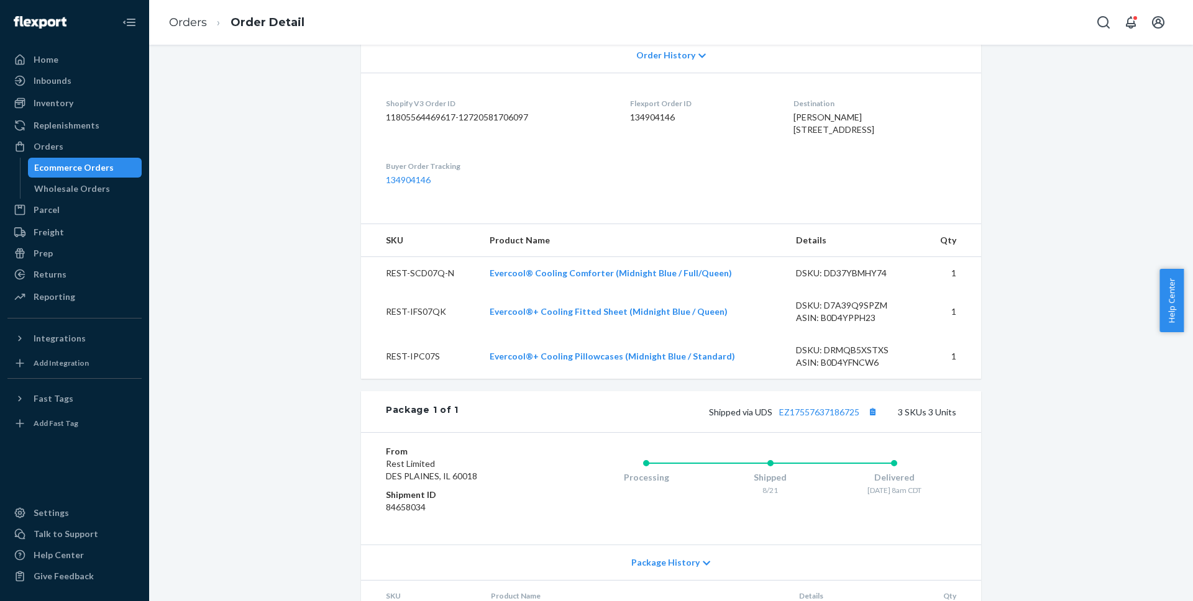
scroll to position [275, 0]
click at [838, 417] on link "EZ17557637186725" at bounding box center [819, 411] width 80 height 11
